Goal: Task Accomplishment & Management: Manage account settings

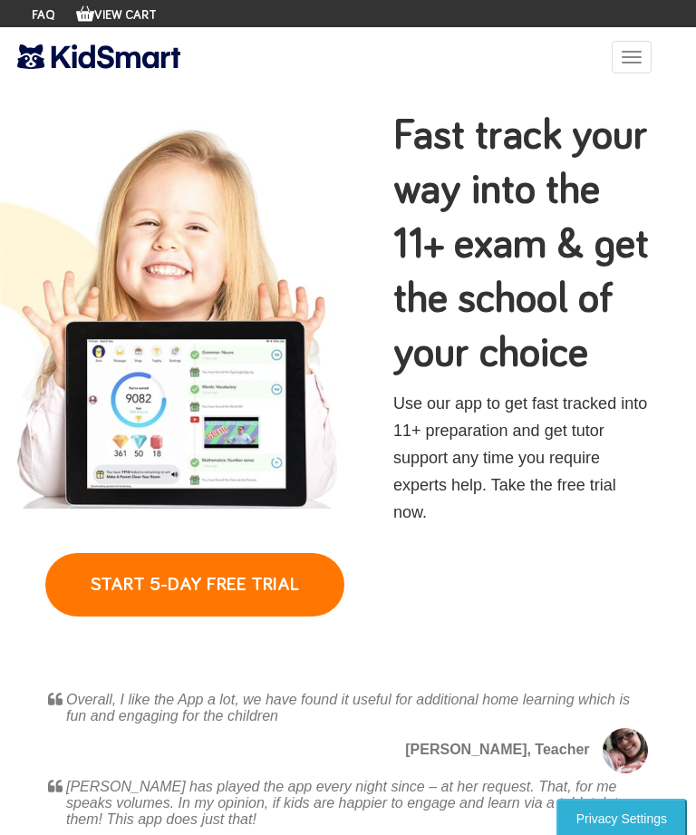
click at [638, 67] on button "Open Mobile Menu" at bounding box center [632, 57] width 40 height 33
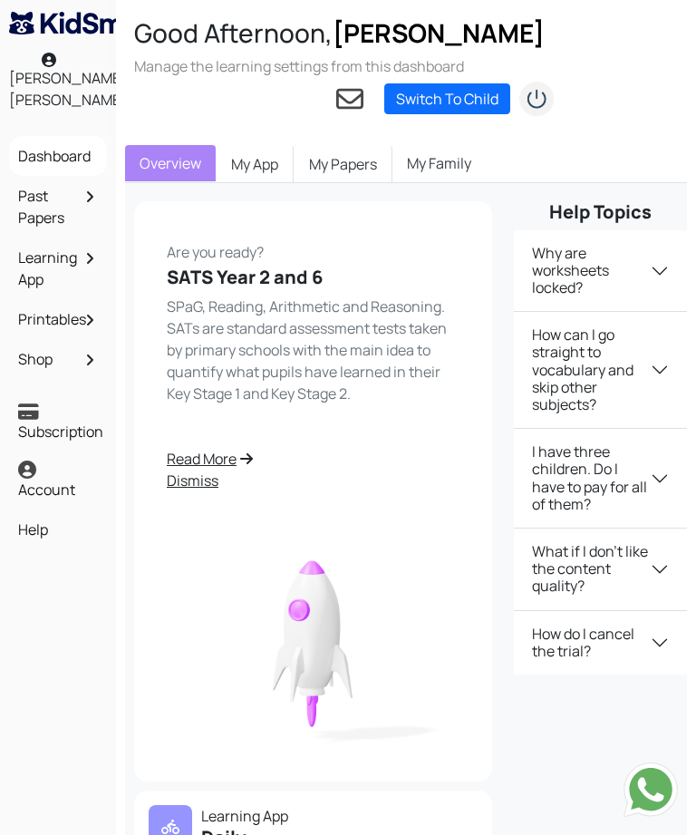
click at [422, 102] on link "Switch To Child" at bounding box center [447, 98] width 126 height 31
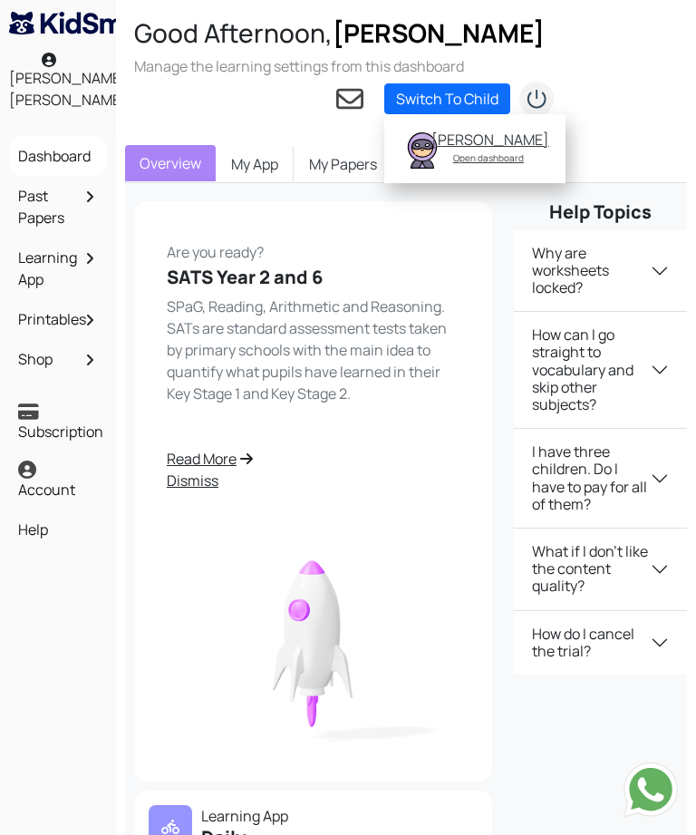
click at [398, 301] on p "SPaG, Reading, Arithmetic and Reasoning. SATs are standard assessment tests tak…" at bounding box center [313, 349] width 293 height 109
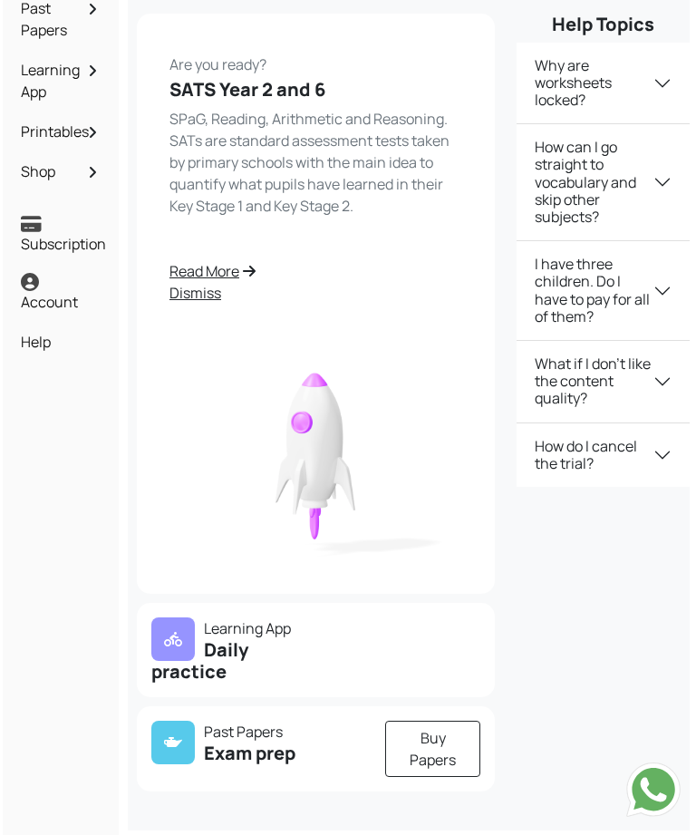
scroll to position [187, 0]
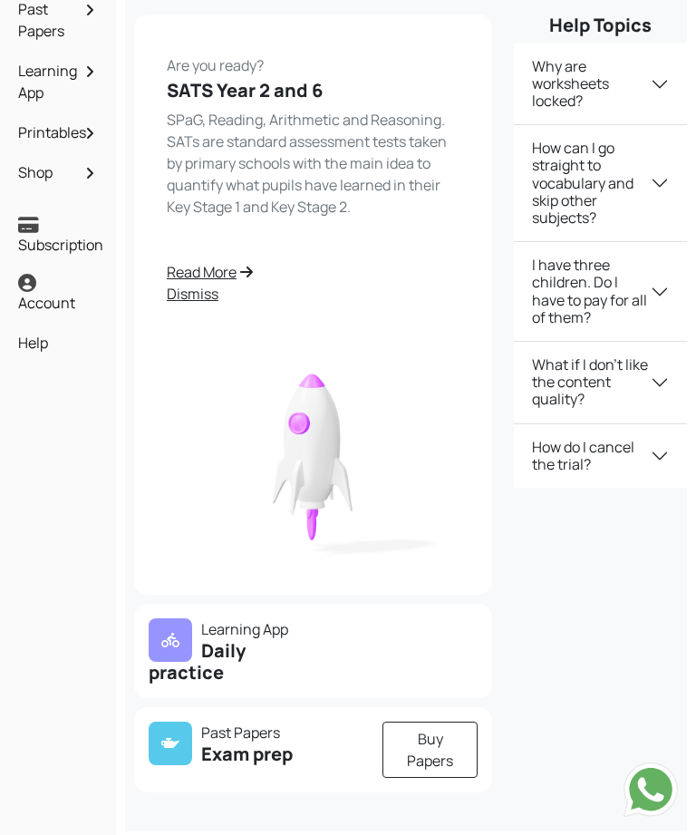
click at [218, 657] on h5 "Daily practice" at bounding box center [226, 662] width 154 height 44
click at [183, 648] on div at bounding box center [171, 640] width 44 height 44
click at [225, 656] on h5 "Daily practice" at bounding box center [226, 662] width 154 height 44
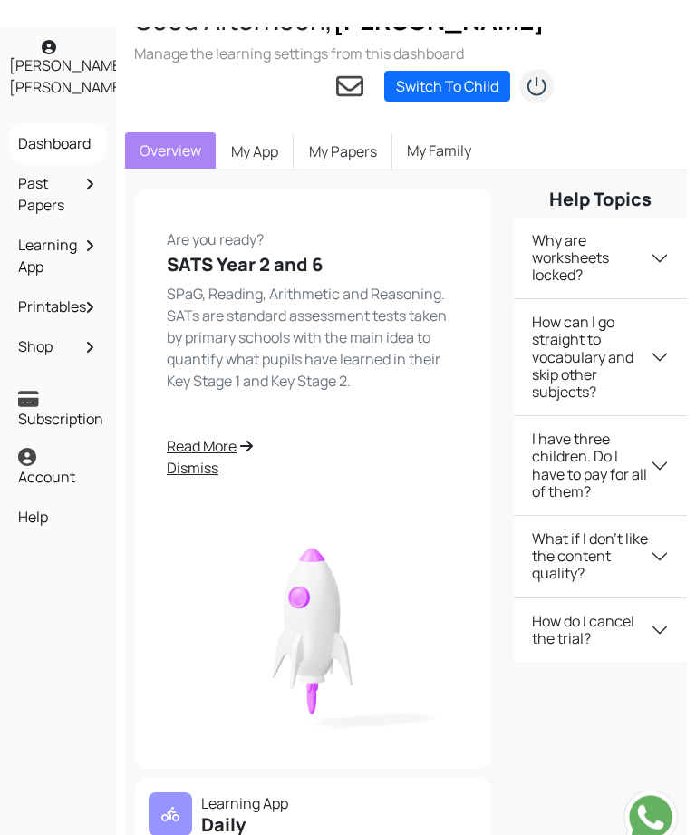
scroll to position [0, 0]
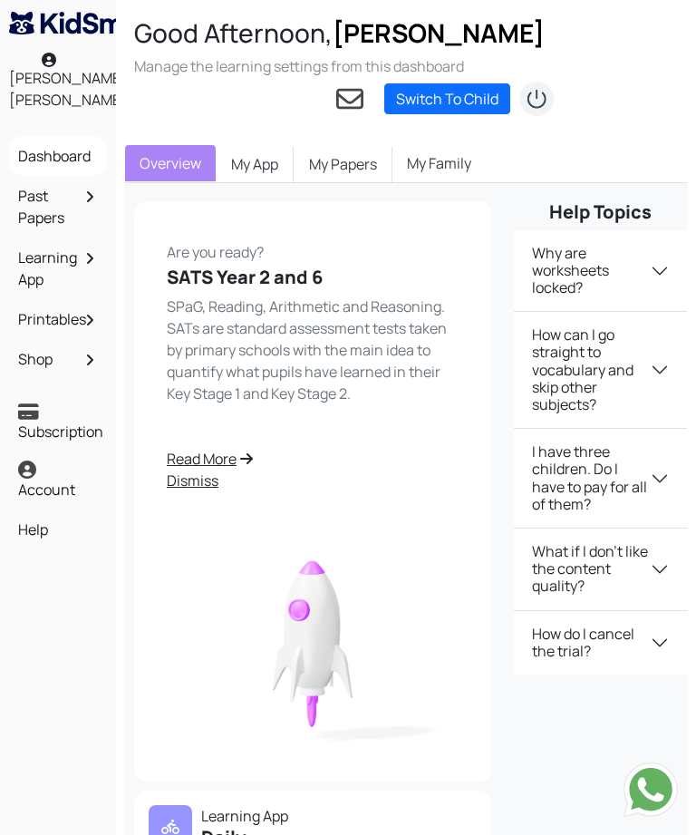
click at [58, 264] on link "Learning App" at bounding box center [58, 268] width 89 height 53
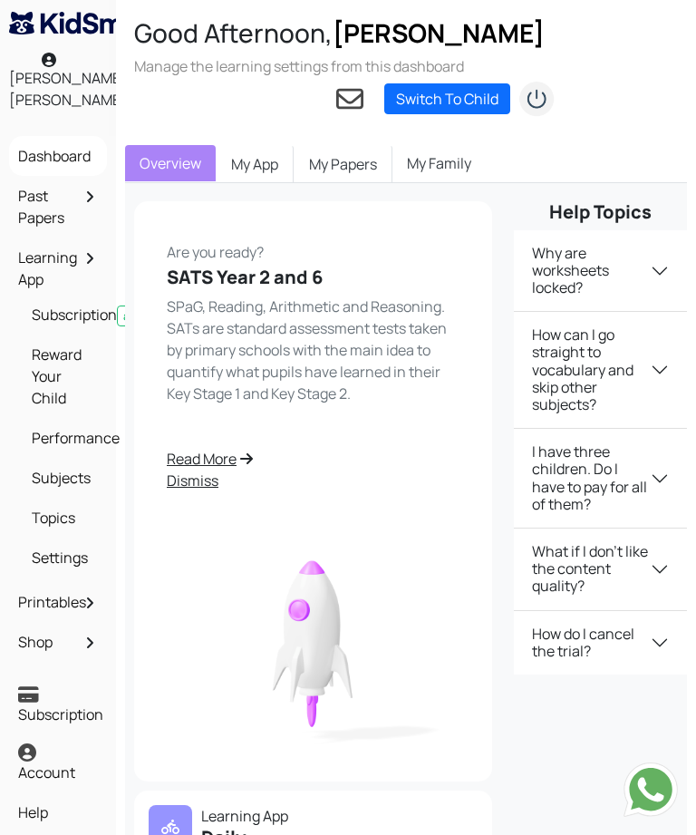
click at [67, 453] on link "Performance" at bounding box center [62, 437] width 71 height 31
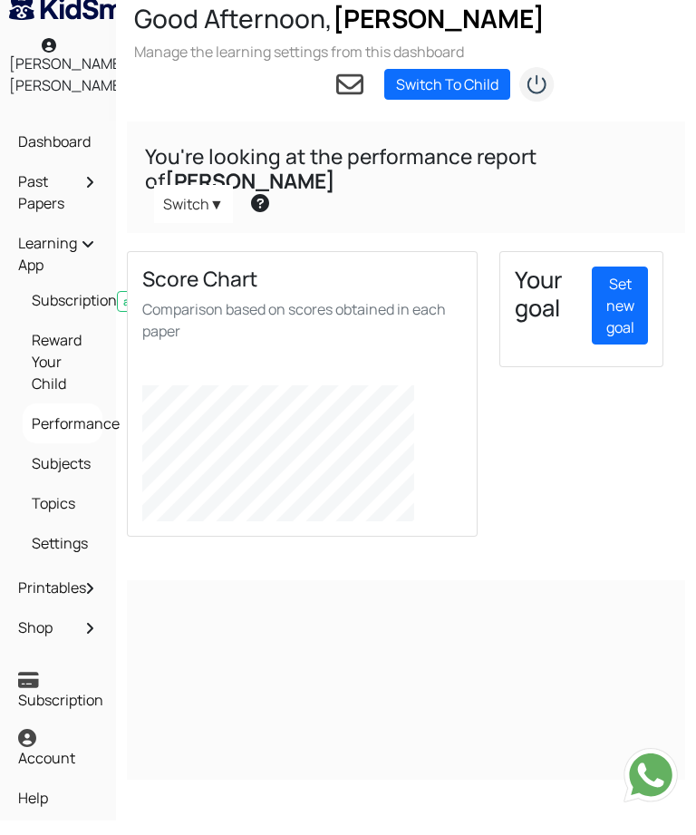
scroll to position [16, 0]
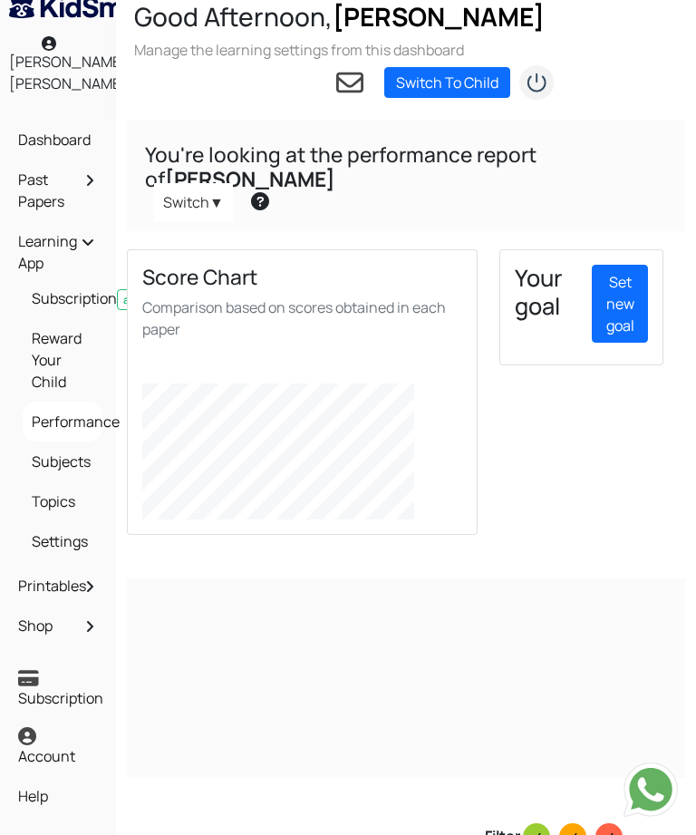
click at [266, 192] on icon at bounding box center [260, 201] width 18 height 18
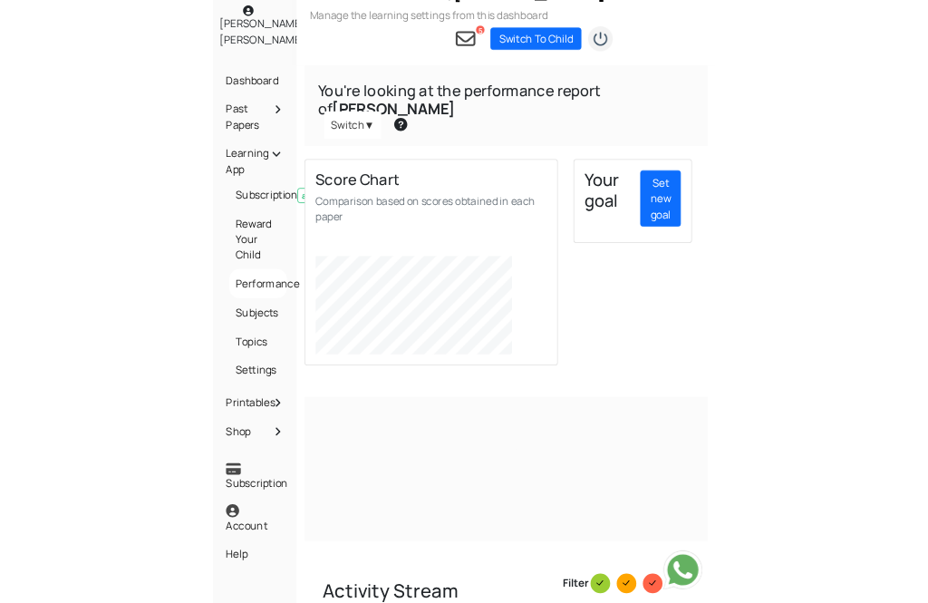
scroll to position [0, 0]
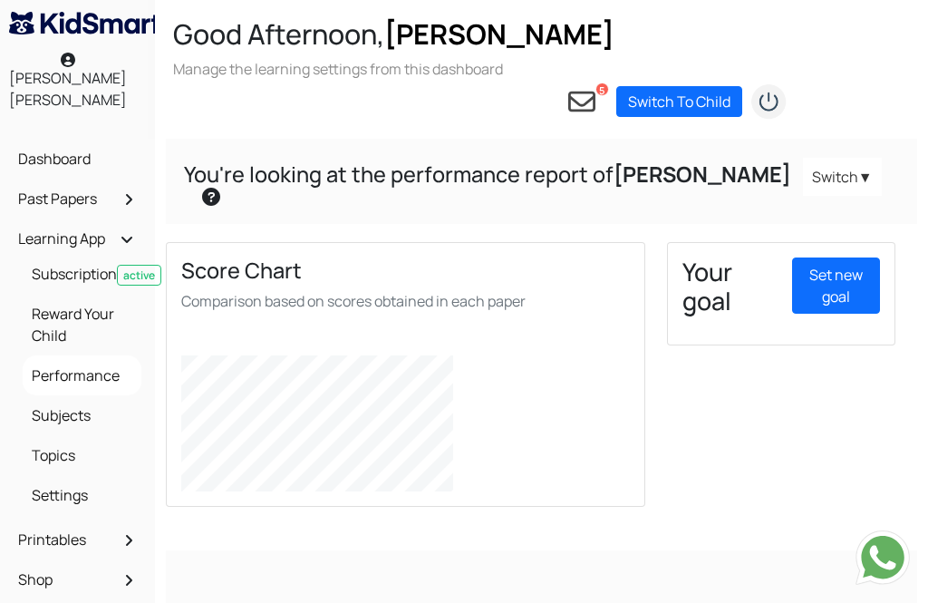
click at [658, 86] on link "Switch To Child" at bounding box center [679, 101] width 126 height 31
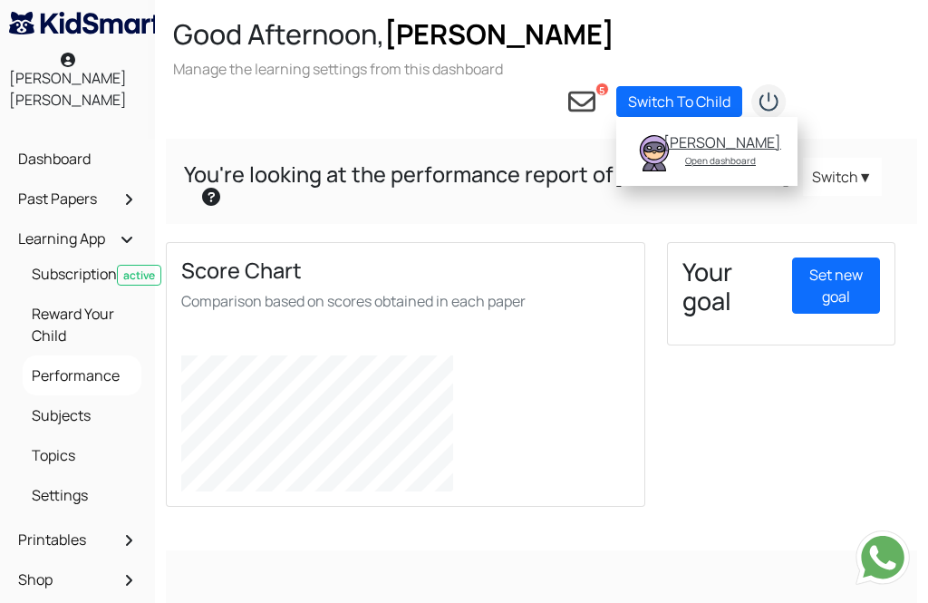
click at [695, 151] on div "Open dashboard" at bounding box center [720, 160] width 114 height 18
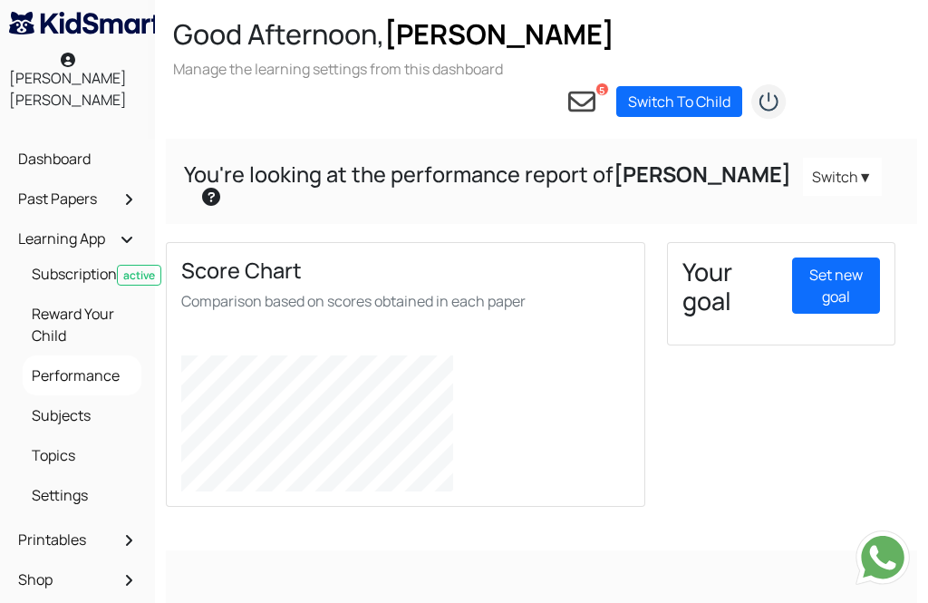
click at [686, 86] on link "Switch To Child" at bounding box center [679, 101] width 126 height 31
